Goal: Task Accomplishment & Management: Use online tool/utility

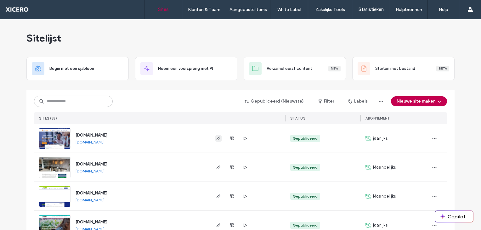
click at [216, 138] on icon "button" at bounding box center [218, 138] width 5 height 5
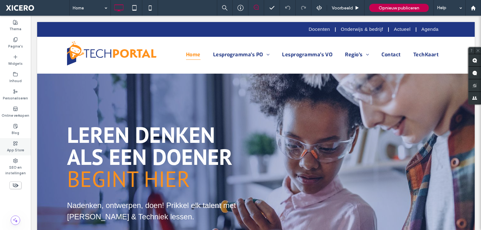
drag, startPoint x: 17, startPoint y: 149, endPoint x: 3, endPoint y: 129, distance: 24.6
click at [17, 149] on label "App Store" at bounding box center [15, 149] width 17 height 7
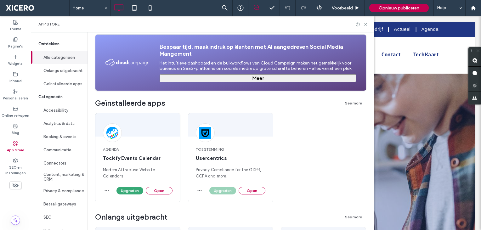
scroll to position [63, 0]
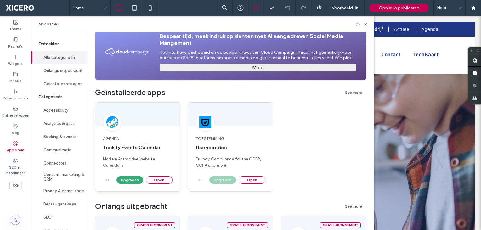
click at [135, 152] on div "agenda Tockify Events Calendar Modern Attractive Website Calendars" at bounding box center [137, 152] width 85 height 48
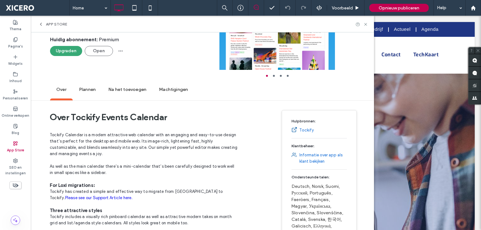
scroll to position [0, 0]
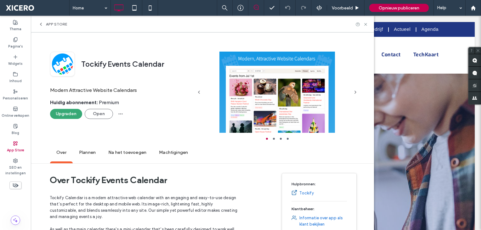
click at [161, 178] on h1 "Over Tockify Events Calendar" at bounding box center [144, 179] width 188 height 23
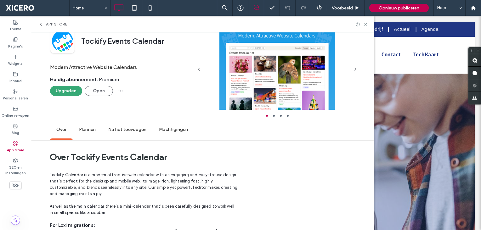
scroll to position [63, 0]
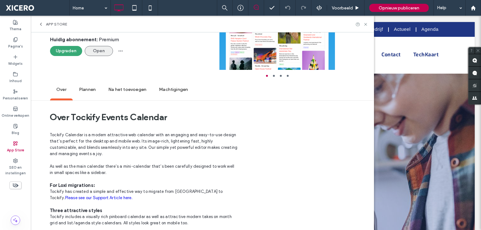
click at [101, 49] on button "Open" at bounding box center [99, 51] width 28 height 10
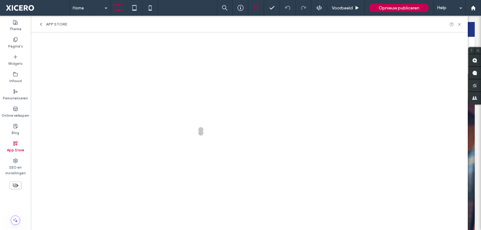
scroll to position [0, 0]
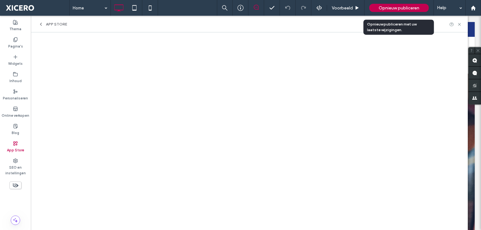
click at [409, 8] on span "Opnieuw publiceren" at bounding box center [399, 7] width 41 height 5
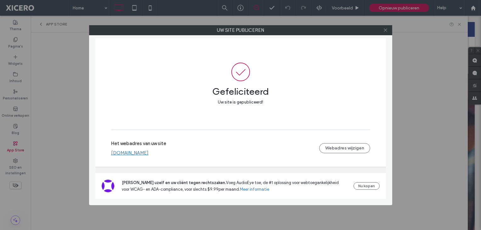
click at [387, 30] on icon at bounding box center [385, 30] width 5 height 5
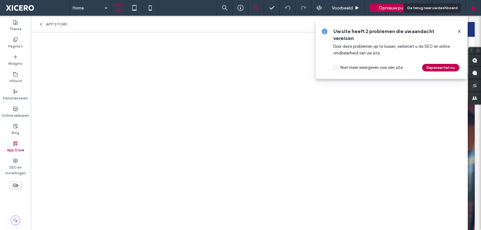
click at [475, 7] on icon at bounding box center [472, 7] width 5 height 5
